Goal: Information Seeking & Learning: Learn about a topic

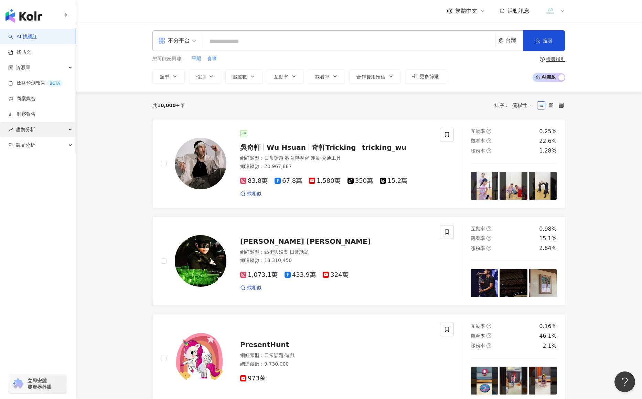
click at [42, 128] on div "趨勢分析" at bounding box center [37, 129] width 75 height 15
click at [36, 67] on div "資源庫" at bounding box center [37, 67] width 75 height 15
click at [32, 111] on link "貼文收藏" at bounding box center [26, 114] width 19 height 7
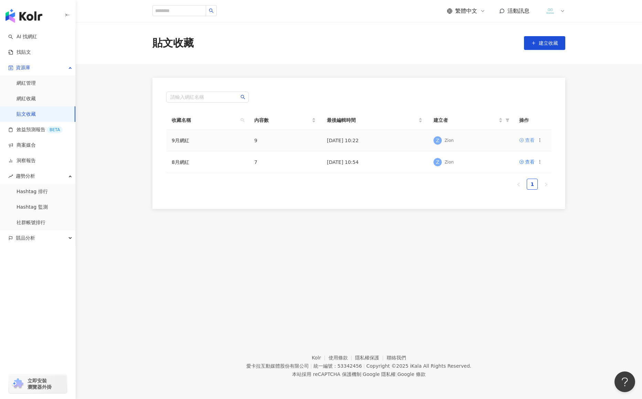
click at [526, 144] on div "查看" at bounding box center [530, 140] width 10 height 8
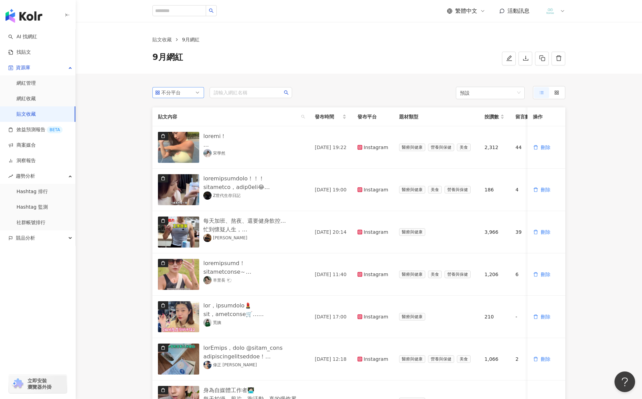
click at [194, 95] on span "不分平台" at bounding box center [178, 92] width 46 height 10
click at [182, 128] on div "Facebook" at bounding box center [175, 130] width 22 height 8
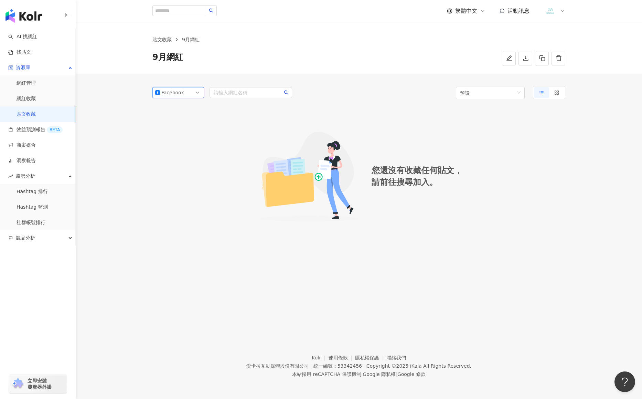
click at [186, 87] on span "Facebook" at bounding box center [178, 92] width 46 height 10
click at [187, 109] on div "不分平台" at bounding box center [178, 107] width 41 height 8
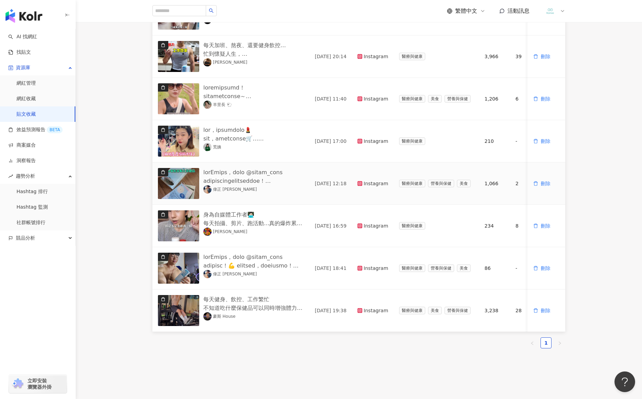
scroll to position [224, 0]
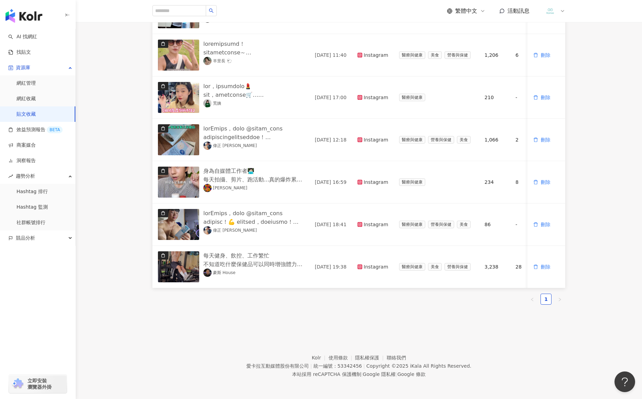
drag, startPoint x: 436, startPoint y: 288, endPoint x: 450, endPoint y: 282, distance: 15.2
click at [504, 288] on div "貼文內容 發布時間 發布平台 題材類型 按讚數 留言數 分享數 互動數 觀看數 操作 [PERSON_NAME][DATE] 19:22 Instagram …" at bounding box center [358, 96] width 413 height 416
drag, startPoint x: 449, startPoint y: 282, endPoint x: 510, endPoint y: 286, distance: 61.7
click at [521, 289] on div "貼文內容 發布時間 發布平台 題材類型 按讚數 留言數 分享數 互動數 觀看數 操作 [PERSON_NAME][DATE] 19:22 Instagram …" at bounding box center [358, 96] width 413 height 416
click at [31, 49] on link "找貼文" at bounding box center [19, 52] width 23 height 7
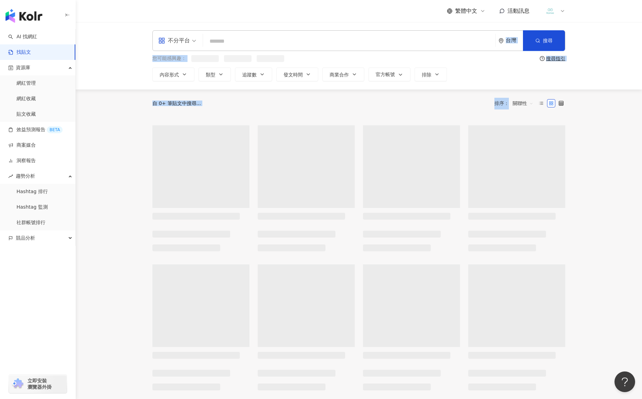
click at [289, 42] on input "search" at bounding box center [349, 41] width 287 height 15
click at [244, 46] on input "search" at bounding box center [349, 41] width 287 height 15
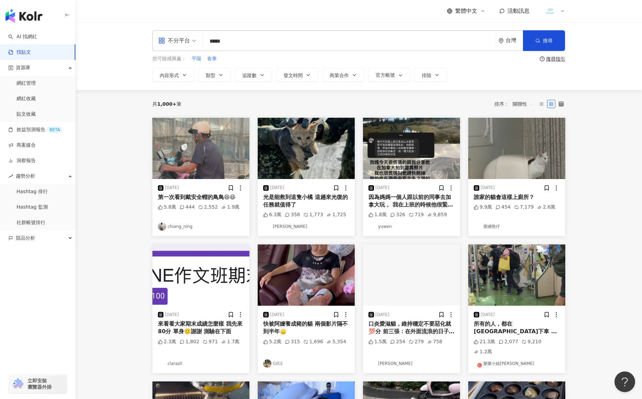
type input "*****"
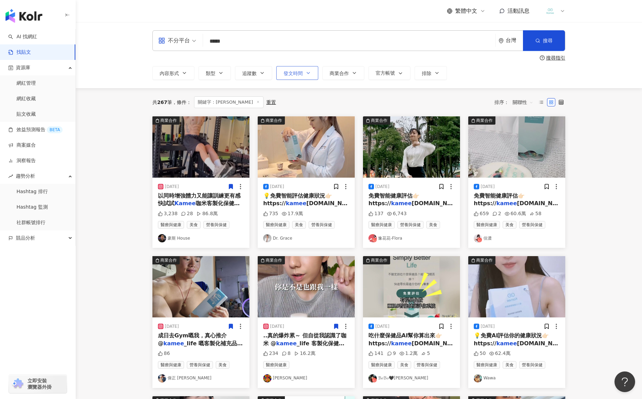
click at [307, 76] on button "發文時間" at bounding box center [297, 73] width 42 height 14
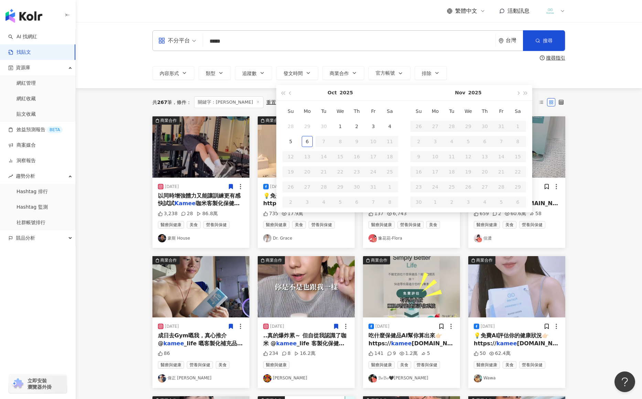
type input "**********"
click at [291, 97] on button "button" at bounding box center [291, 92] width 8 height 15
type input "**********"
click at [308, 124] on div "1" at bounding box center [307, 126] width 11 height 11
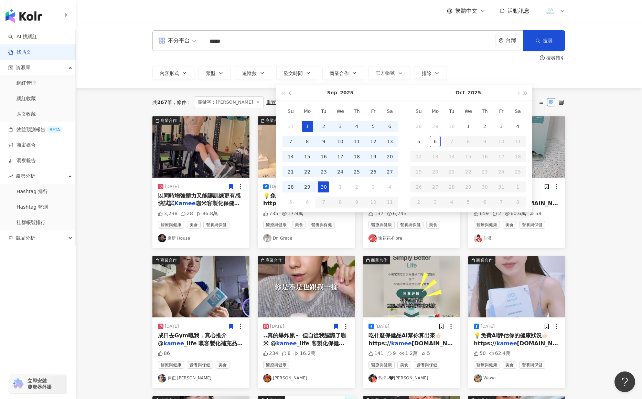
click at [327, 188] on div "30" at bounding box center [323, 186] width 11 height 11
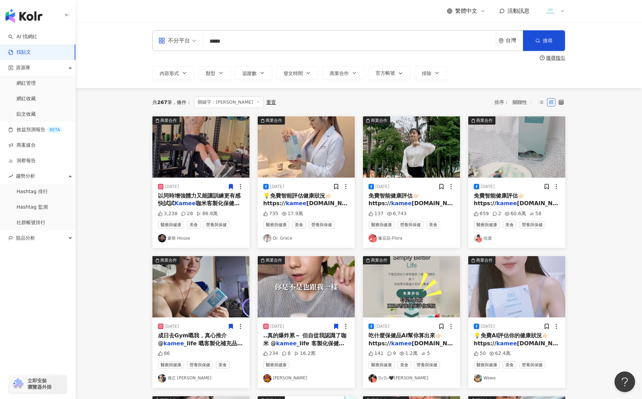
type input "**********"
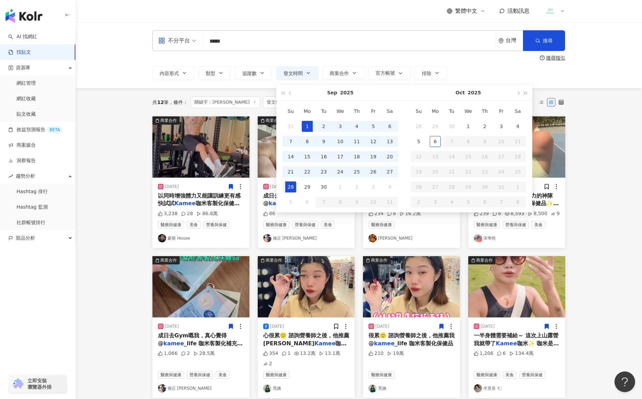
type input "**********"
click at [607, 116] on main "**********" at bounding box center [359, 308] width 567 height 572
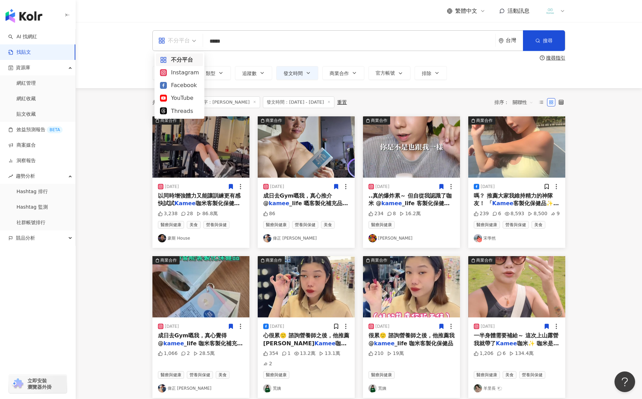
click at [188, 46] on span at bounding box center [177, 41] width 38 height 20
click at [178, 86] on div "Facebook" at bounding box center [179, 85] width 39 height 9
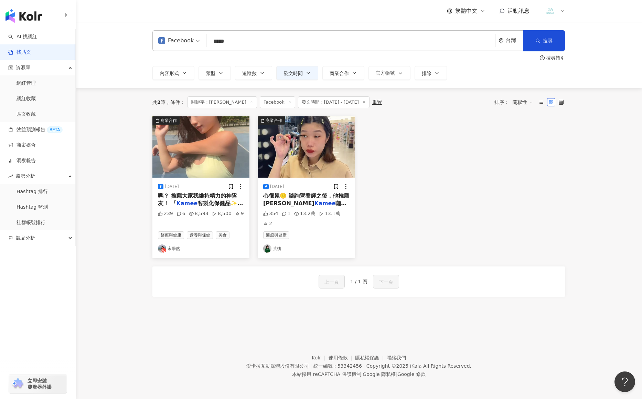
click at [403, 207] on div "商業合作 [DATE] 嗎？ 推薦大家我維持精力的神隊友！ 「 Kamee 客製化保健品✨」 四大亮點 239 6 8,593 8,500 9 醫療與健康 營…" at bounding box center [358, 187] width 421 height 142
click at [177, 76] on span "內容形式" at bounding box center [169, 74] width 19 height 6
drag, startPoint x: 399, startPoint y: 151, endPoint x: 276, endPoint y: 106, distance: 131.2
click at [398, 150] on div "商業合作 [DATE] 嗎？ 推薦大家我維持精力的神隊友！ 「 Kamee 客製化保健品✨」 四大亮點 239 6 8,593 8,500 9 醫療與健康 營…" at bounding box center [358, 187] width 421 height 142
click at [196, 45] on span "Facebook" at bounding box center [179, 40] width 42 height 11
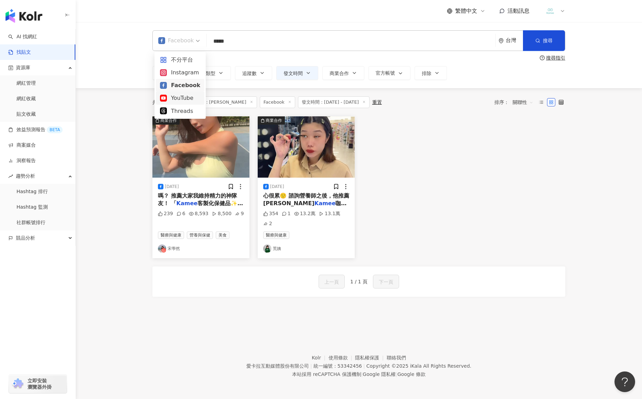
click at [183, 101] on div "YouTube" at bounding box center [180, 98] width 40 height 9
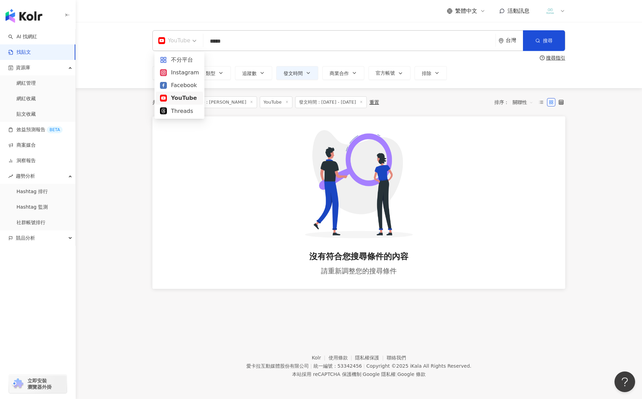
click at [184, 41] on div "YouTube" at bounding box center [174, 40] width 32 height 11
click at [179, 110] on div "Threads" at bounding box center [179, 111] width 39 height 9
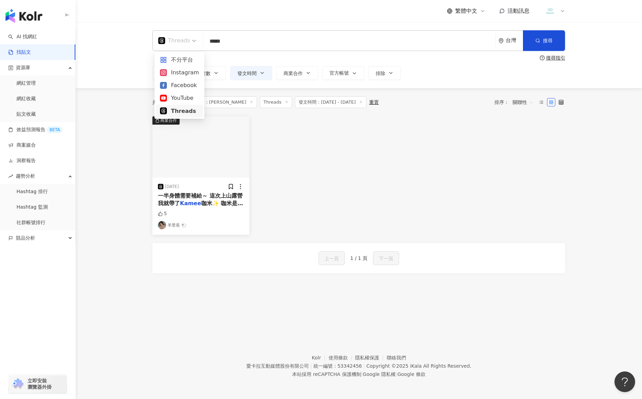
click at [181, 42] on div "Threads" at bounding box center [174, 40] width 32 height 11
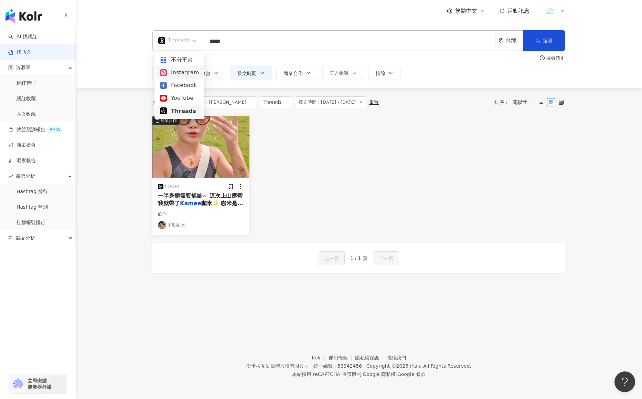
click at [179, 68] on div "Instagram" at bounding box center [179, 72] width 39 height 9
